Goal: Task Accomplishment & Management: Use online tool/utility

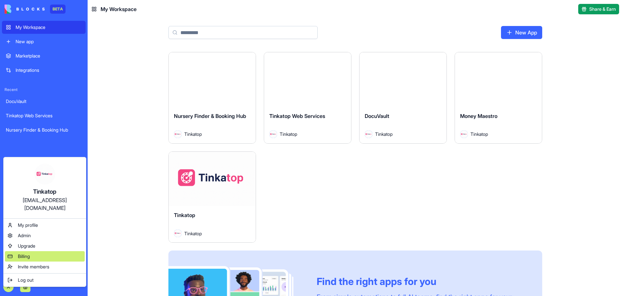
click at [21, 253] on span "Billing" at bounding box center [24, 256] width 12 height 6
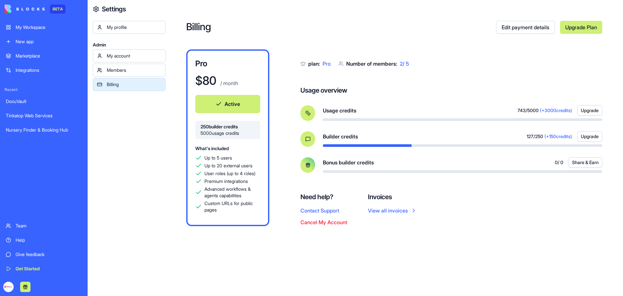
click at [35, 30] on div "My Workspace" at bounding box center [49, 27] width 66 height 6
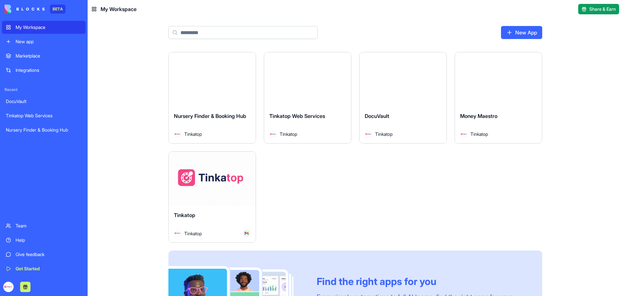
click at [202, 195] on div "Launch" at bounding box center [212, 179] width 87 height 55
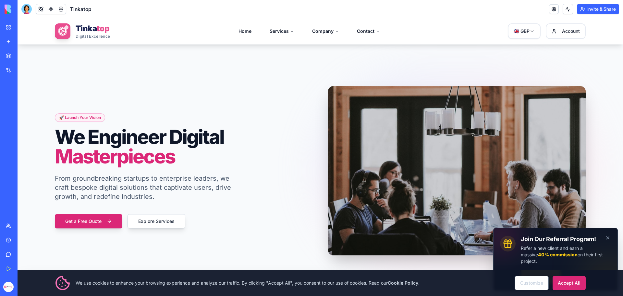
drag, startPoint x: 558, startPoint y: 281, endPoint x: 506, endPoint y: 295, distance: 54.7
click at [558, 281] on button "Accept All" at bounding box center [569, 282] width 33 height 14
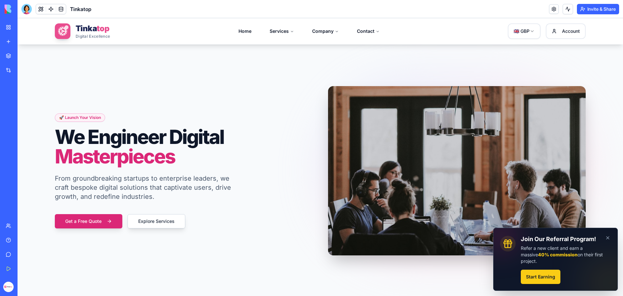
click at [605, 243] on h3 "Join Our Referral Program!" at bounding box center [566, 238] width 90 height 9
click at [602, 243] on h3 "Join Our Referral Program!" at bounding box center [566, 238] width 90 height 9
click at [601, 241] on h3 "Join Our Referral Program!" at bounding box center [566, 238] width 90 height 9
click at [602, 239] on button "Dismiss" at bounding box center [608, 237] width 14 height 14
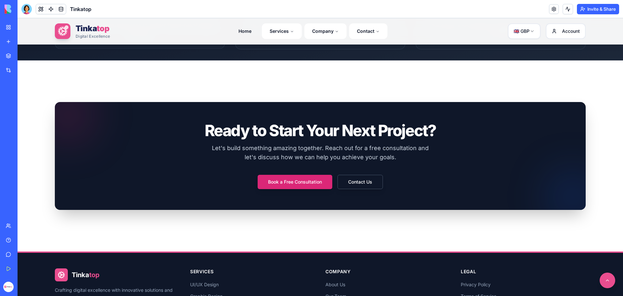
scroll to position [1041, 0]
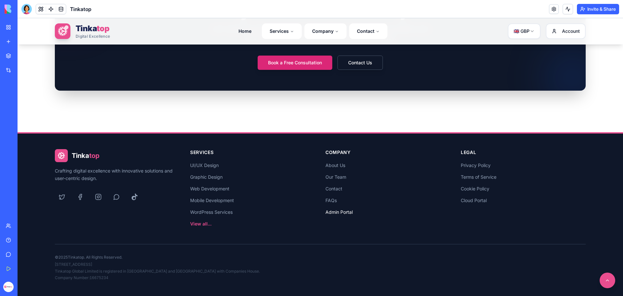
click at [348, 210] on link "Admin Portal" at bounding box center [387, 211] width 125 height 9
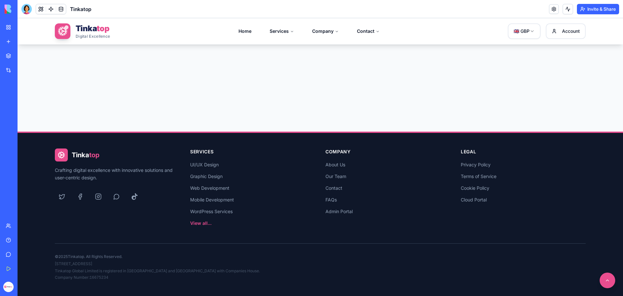
scroll to position [190, 0]
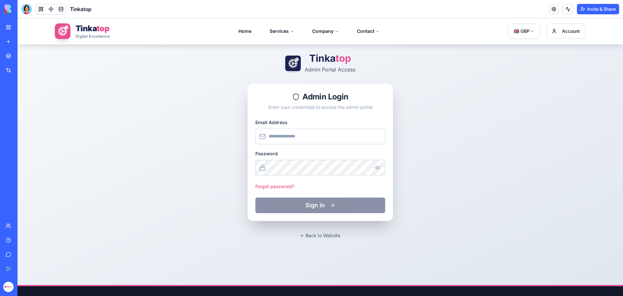
scroll to position [28, 0]
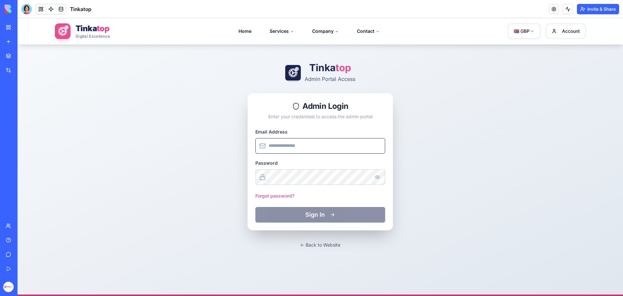
click at [293, 149] on input "Email Address" at bounding box center [320, 146] width 130 height 16
type input "**********"
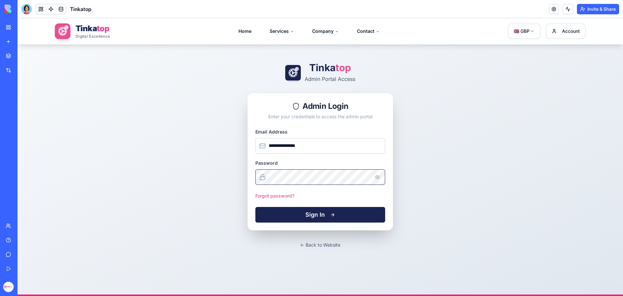
click at [255, 207] on button "Sign In" at bounding box center [320, 215] width 130 height 16
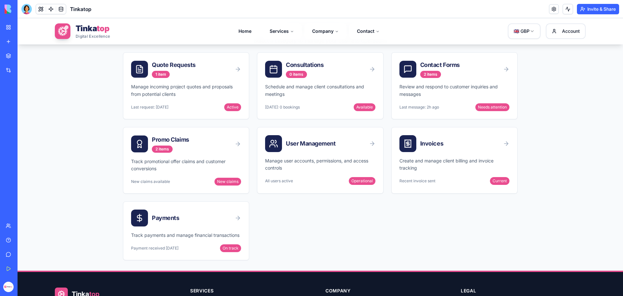
scroll to position [65, 0]
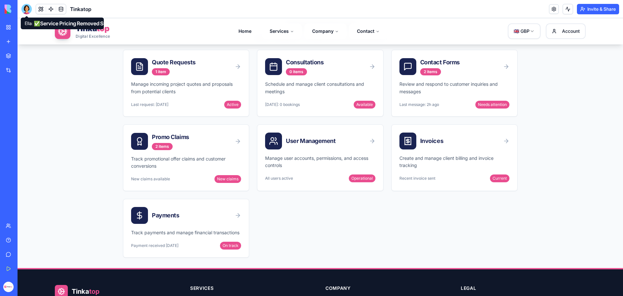
click at [27, 10] on div at bounding box center [26, 9] width 10 height 10
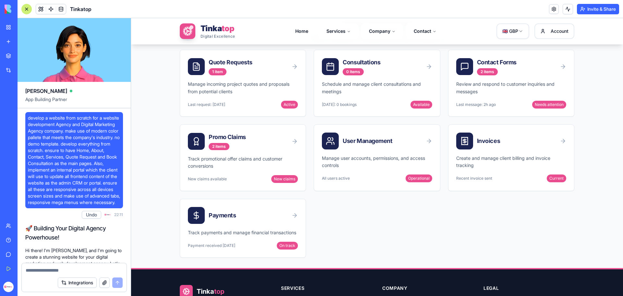
scroll to position [206358, 0]
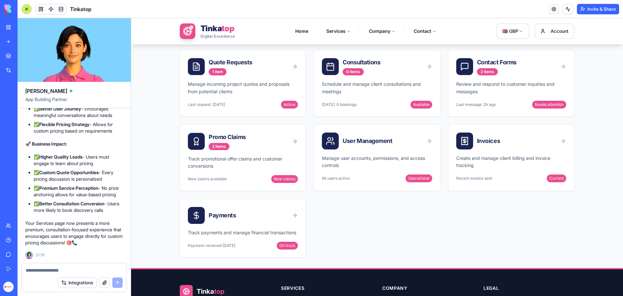
click at [58, 266] on div at bounding box center [74, 268] width 105 height 10
click at [57, 268] on textarea at bounding box center [74, 270] width 97 height 6
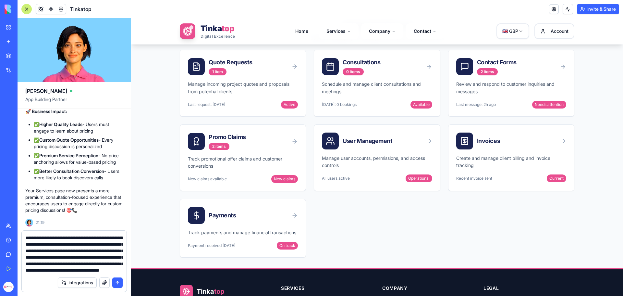
scroll to position [19, 0]
drag, startPoint x: 109, startPoint y: 265, endPoint x: 124, endPoint y: 265, distance: 14.6
click at [124, 265] on div "**********" at bounding box center [74, 251] width 105 height 43
type textarea "**********"
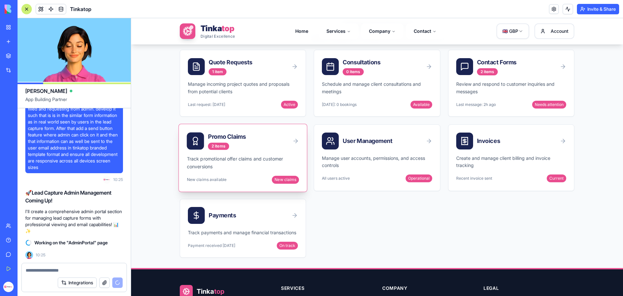
scroll to position [206549, 0]
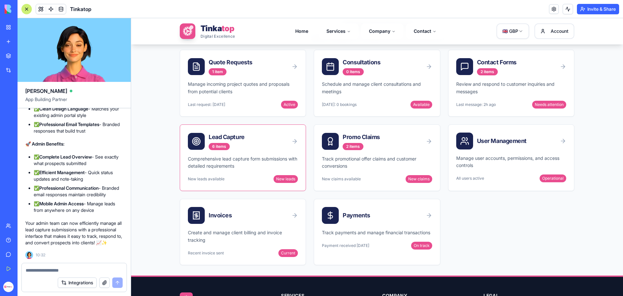
scroll to position [207163, 0]
click at [288, 163] on p "Comprehensive lead capture form submissions with detailed requirements" at bounding box center [243, 162] width 110 height 15
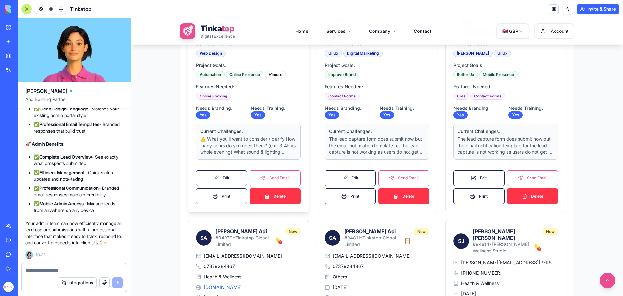
scroll to position [292, 0]
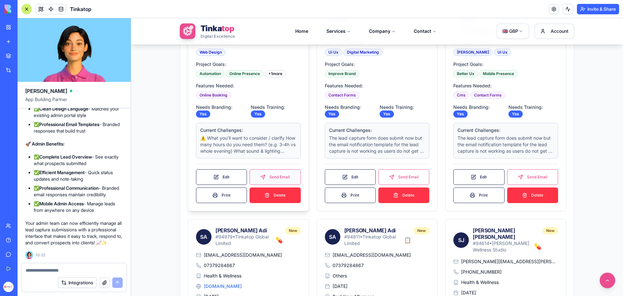
click at [269, 177] on button "Send Email" at bounding box center [275, 177] width 51 height 16
click at [232, 174] on button "Edit" at bounding box center [221, 177] width 51 height 16
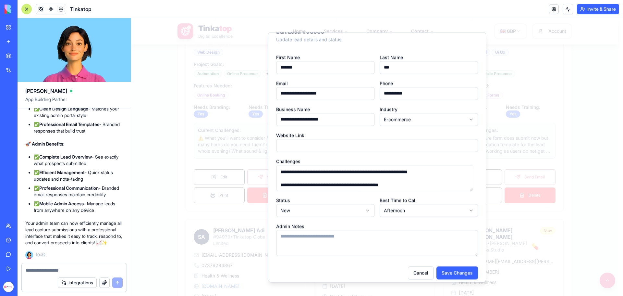
scroll to position [17, 0]
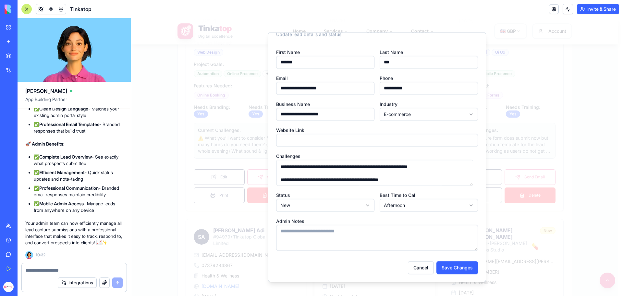
click at [419, 267] on button "Cancel" at bounding box center [421, 267] width 26 height 13
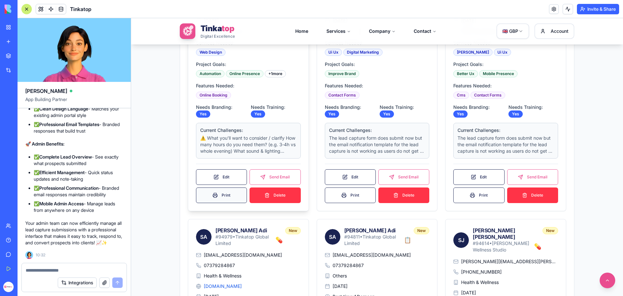
click at [225, 193] on button "Print" at bounding box center [221, 195] width 51 height 16
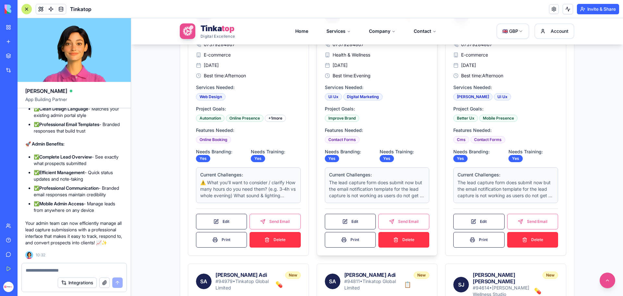
scroll to position [357, 0]
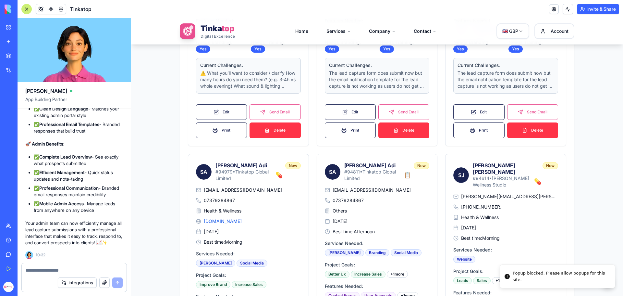
click at [105, 283] on button "button" at bounding box center [104, 282] width 10 height 10
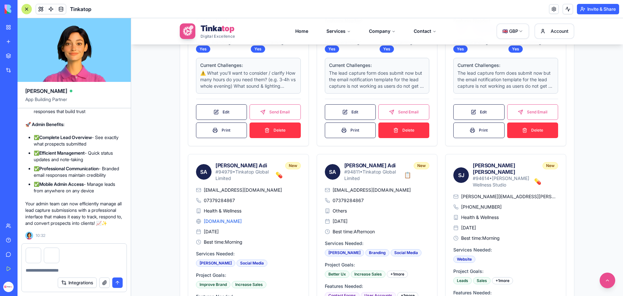
click at [64, 270] on textarea at bounding box center [74, 270] width 97 height 6
drag, startPoint x: 64, startPoint y: 270, endPoint x: 81, endPoint y: 284, distance: 21.7
click at [65, 271] on textarea "**********" at bounding box center [74, 270] width 97 height 6
click at [110, 267] on textarea "**********" at bounding box center [74, 270] width 97 height 6
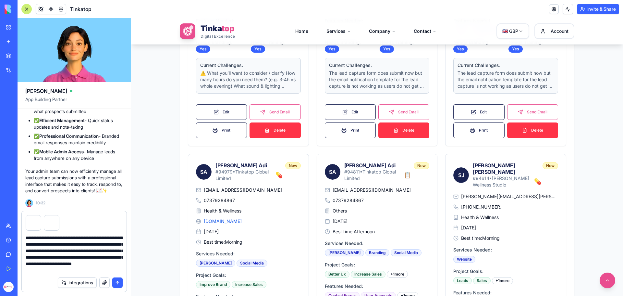
scroll to position [6, 0]
type textarea "**********"
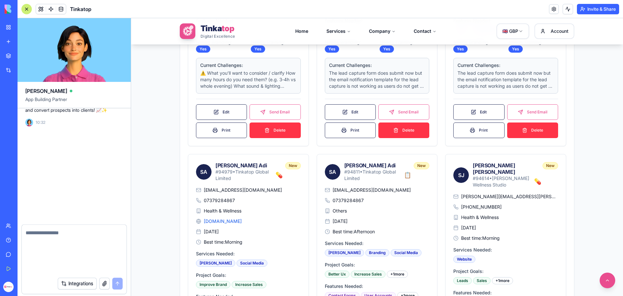
scroll to position [0, 0]
